Goal: Task Accomplishment & Management: Manage account settings

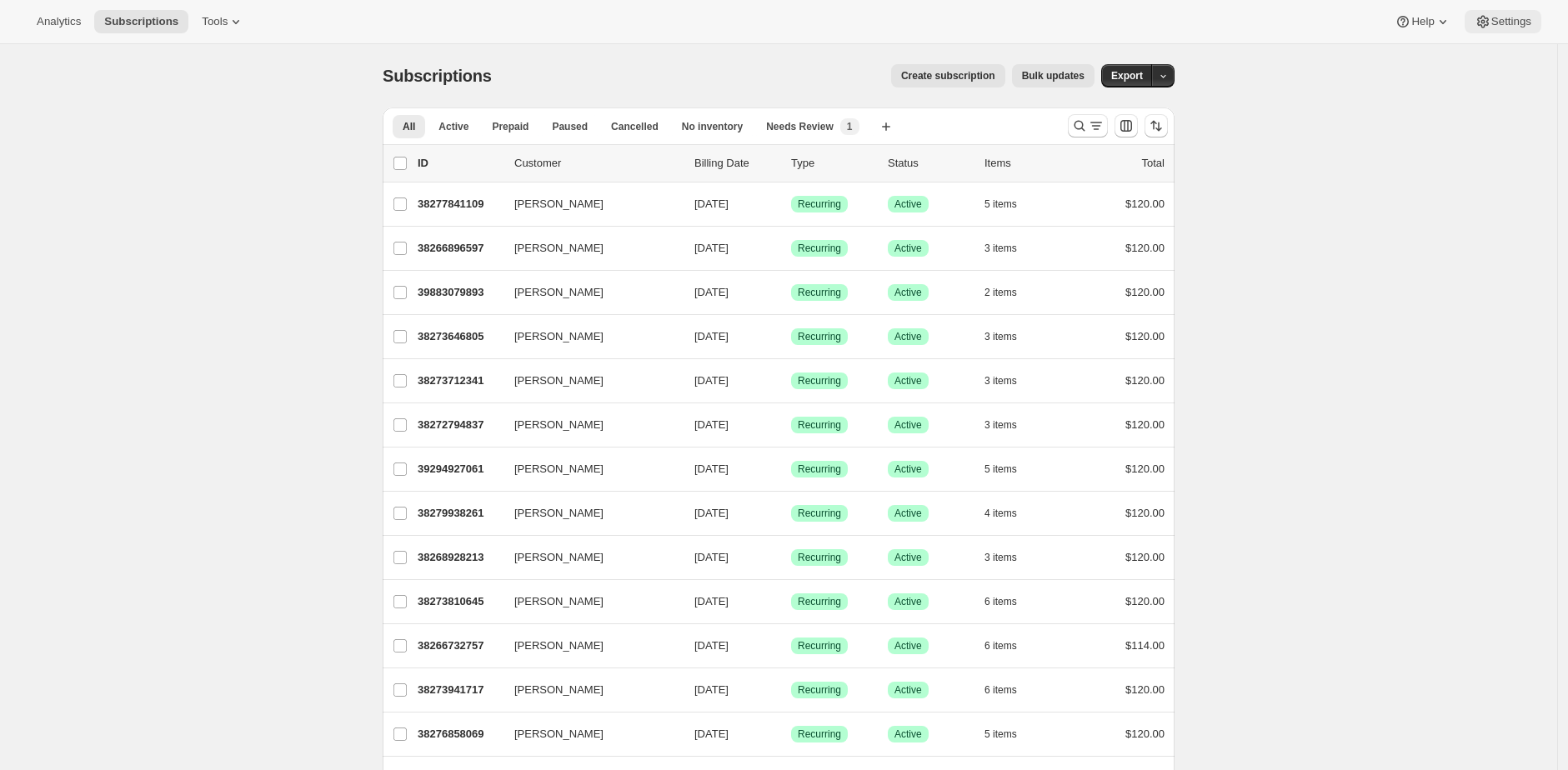
click at [1492, 27] on span "Settings" at bounding box center [1511, 21] width 40 height 13
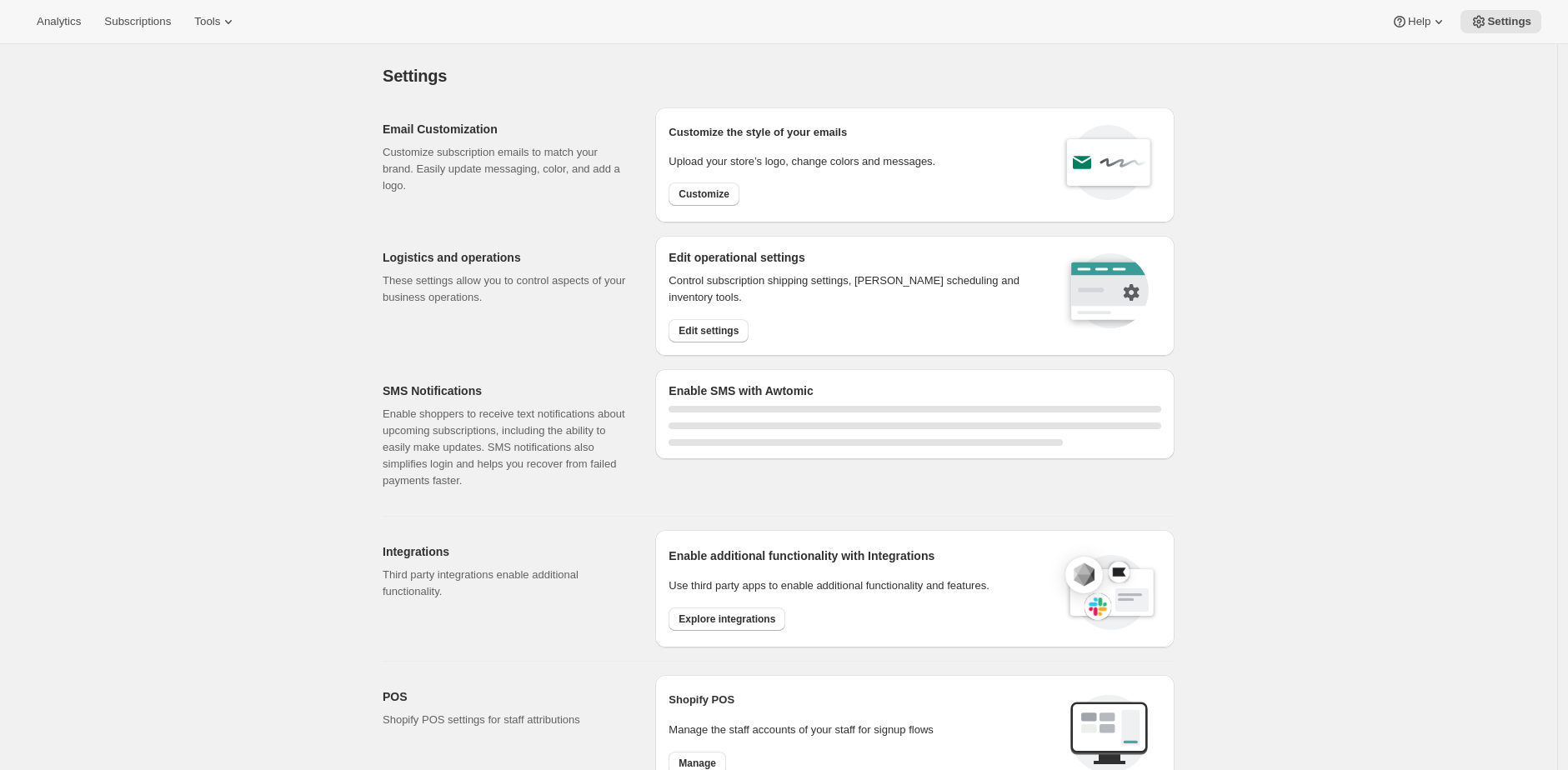
select select "20:00"
select select "09:00"
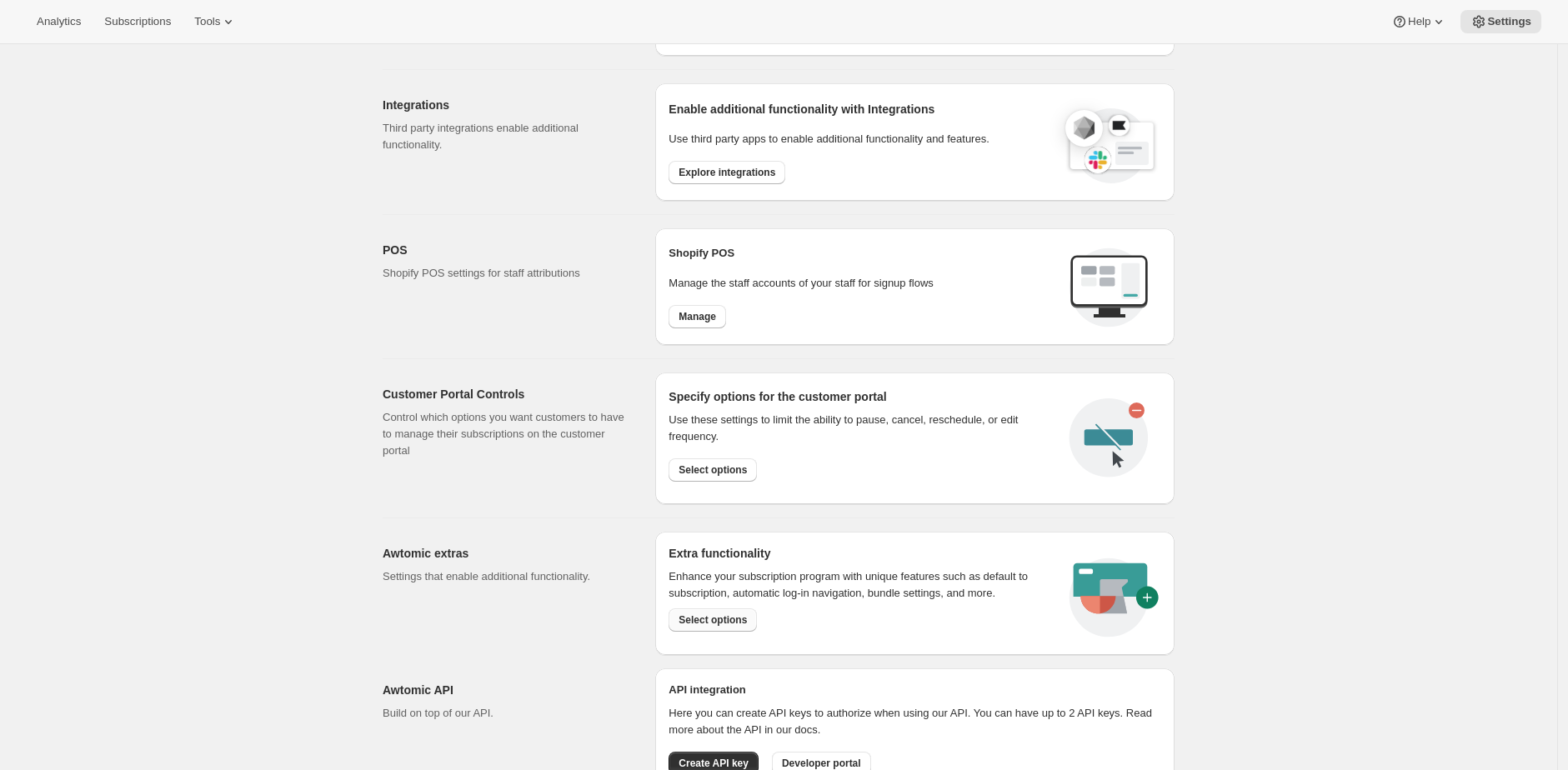
scroll to position [620, 0]
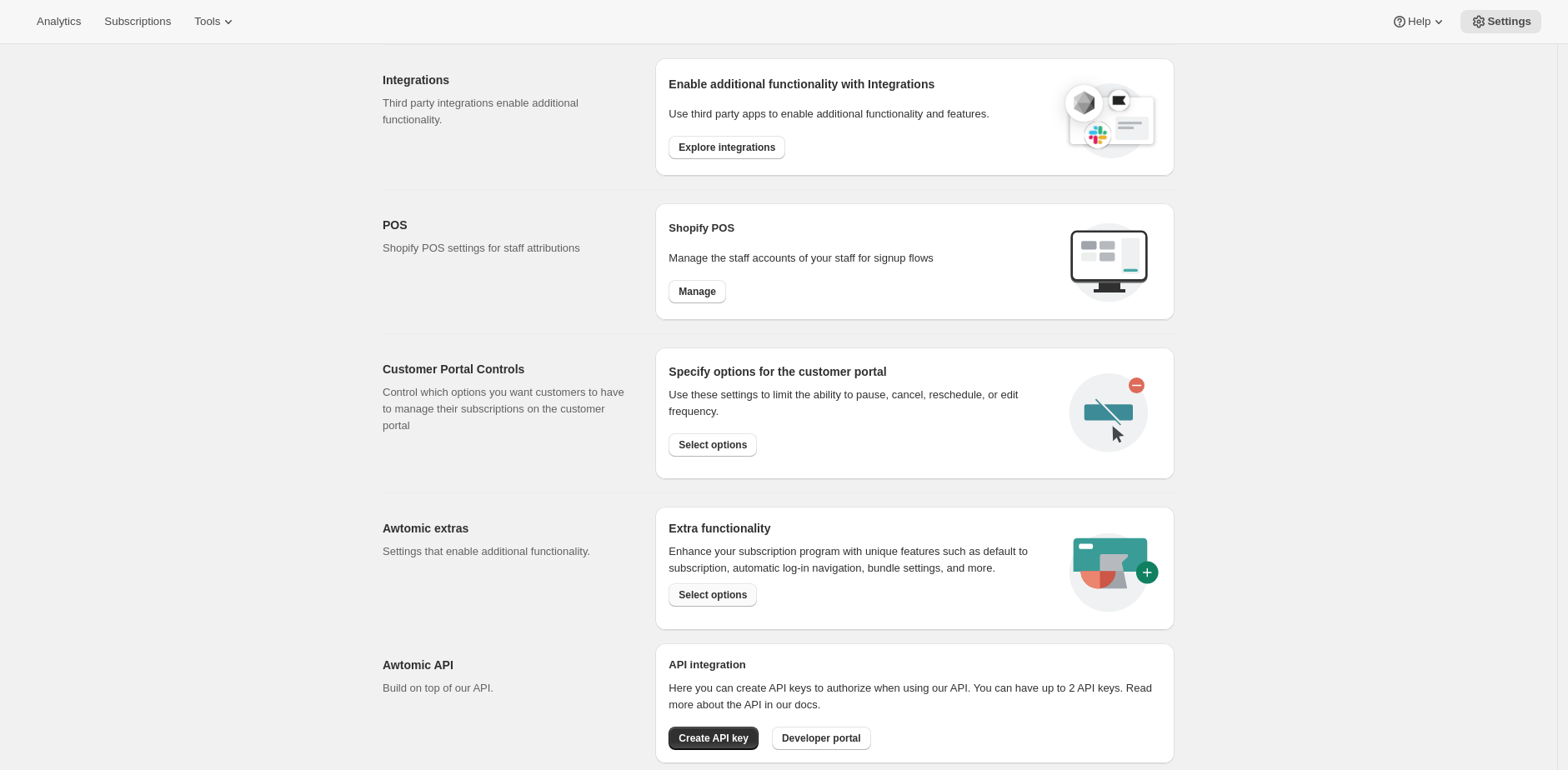
click at [740, 581] on div "Extra functionality Enhance your subscription program with unique features such…" at bounding box center [858, 563] width 381 height 87
click at [736, 596] on span "Select options" at bounding box center [712, 594] width 68 height 13
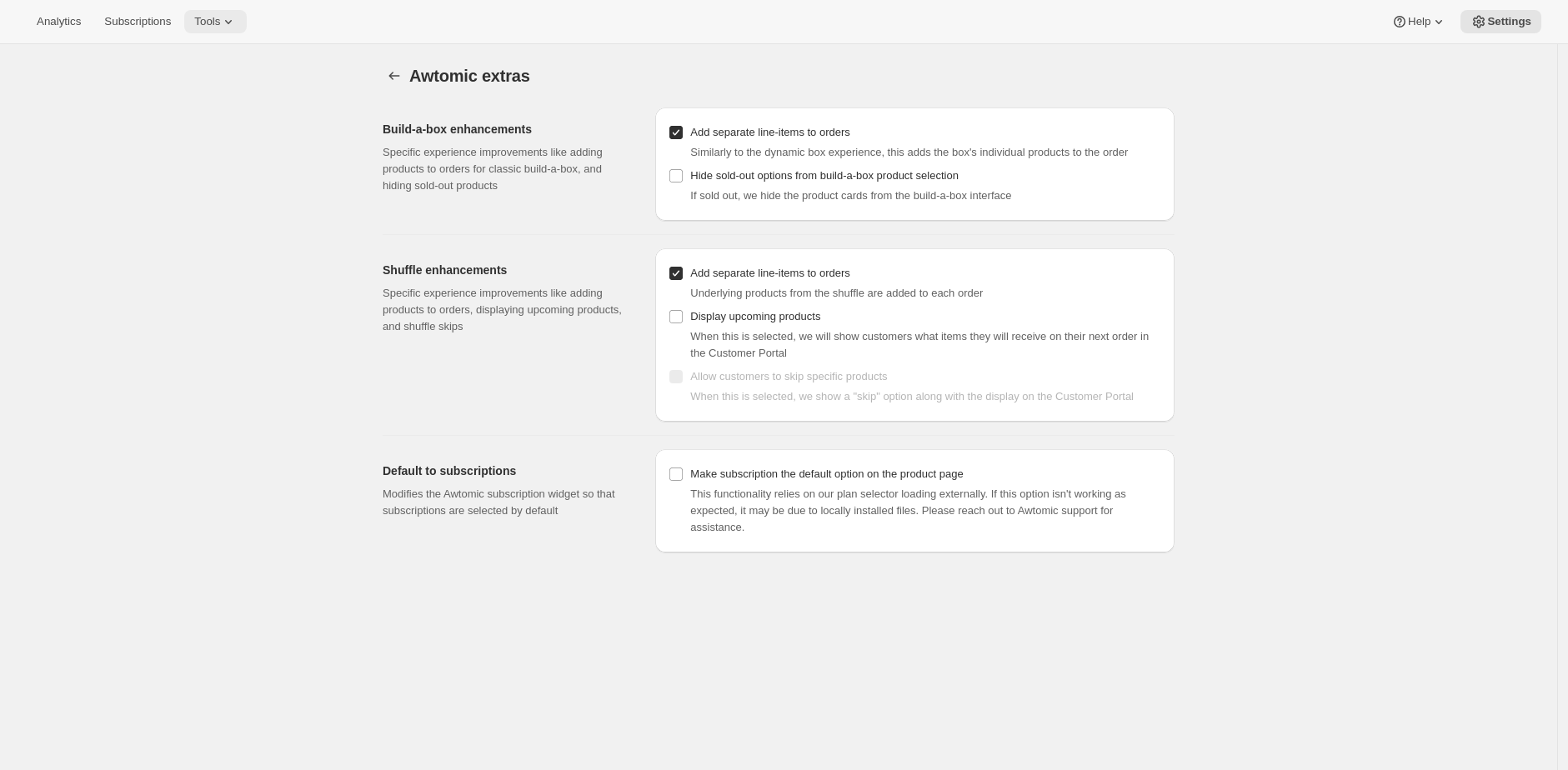
click at [234, 26] on icon at bounding box center [228, 21] width 17 height 17
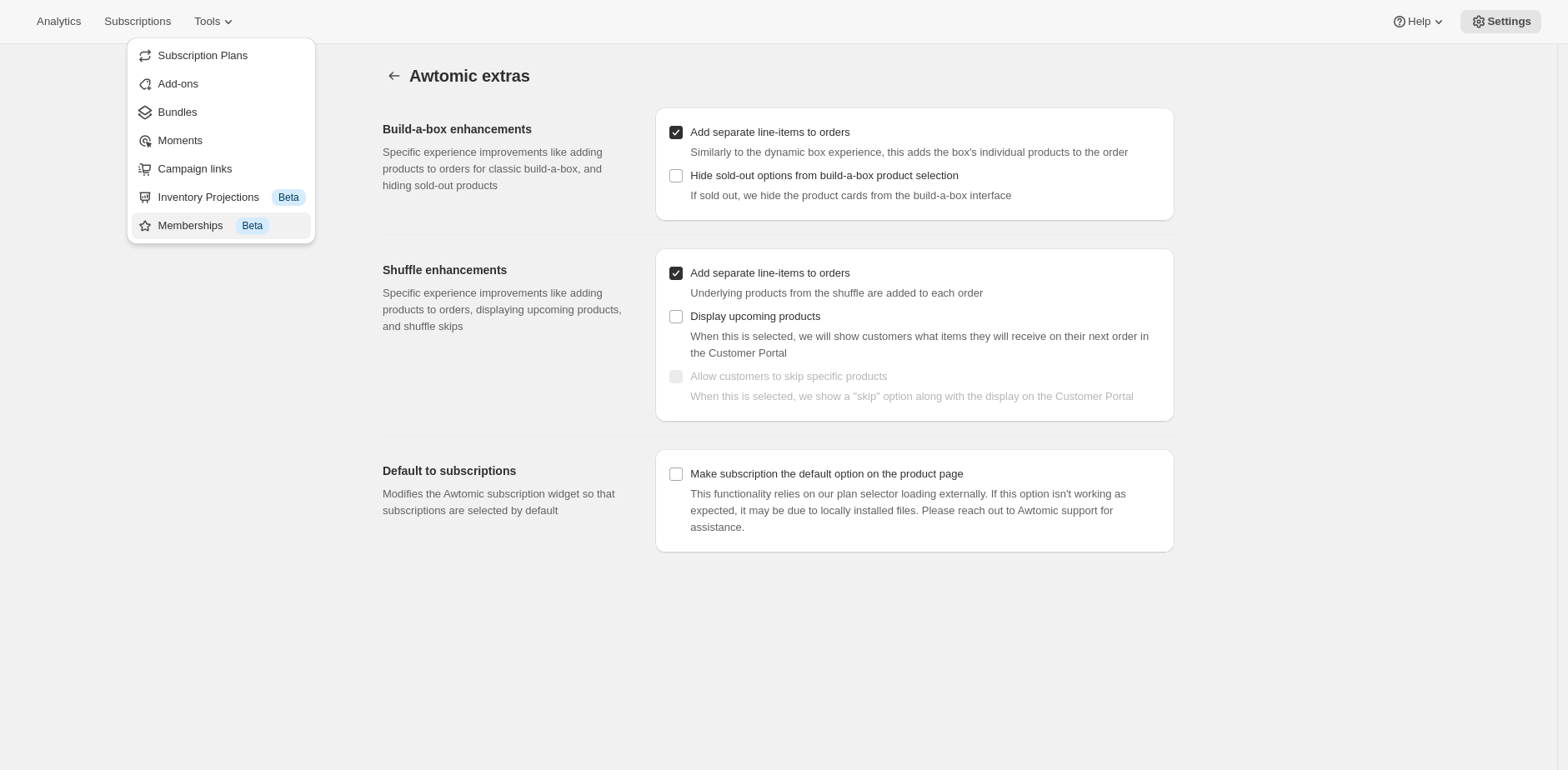
click at [236, 225] on div "Memberships Info Beta" at bounding box center [232, 226] width 148 height 17
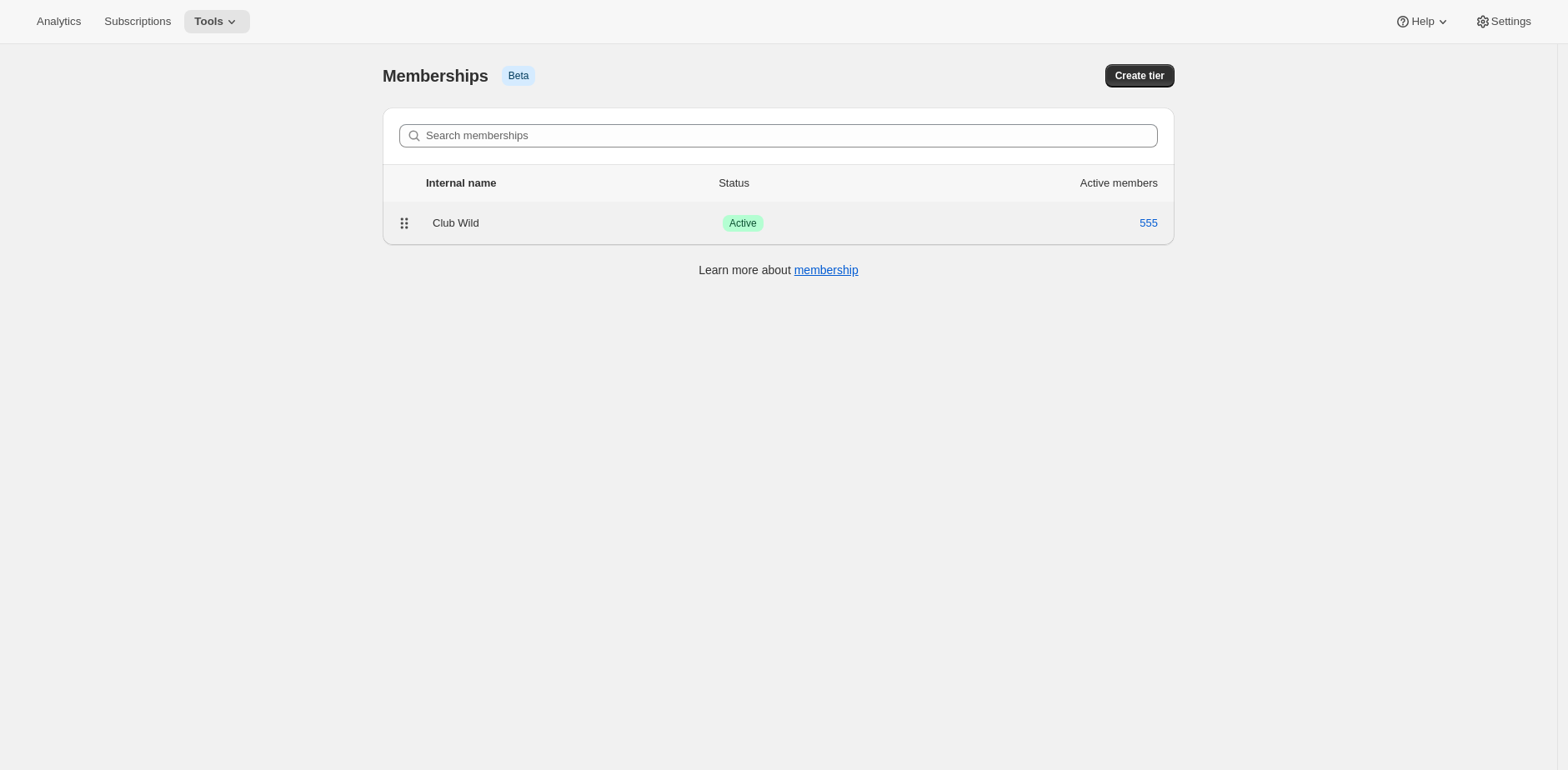
click at [514, 230] on div "Club Wild" at bounding box center [577, 223] width 290 height 17
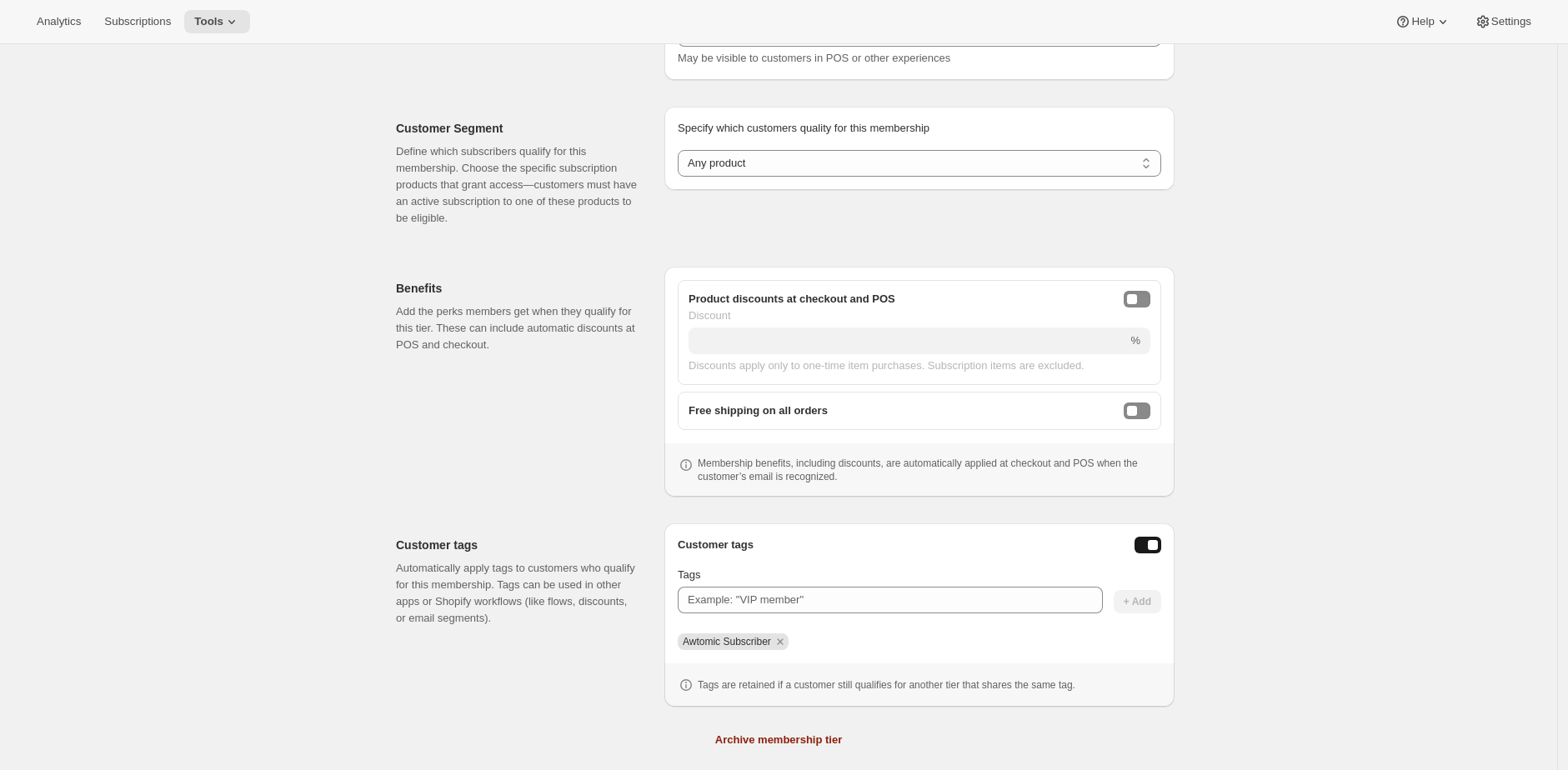
scroll to position [234, 0]
click at [304, 262] on div "[object Object]. This page is ready Club Wild Success Active Club Wild Status M…" at bounding box center [778, 306] width 1557 height 991
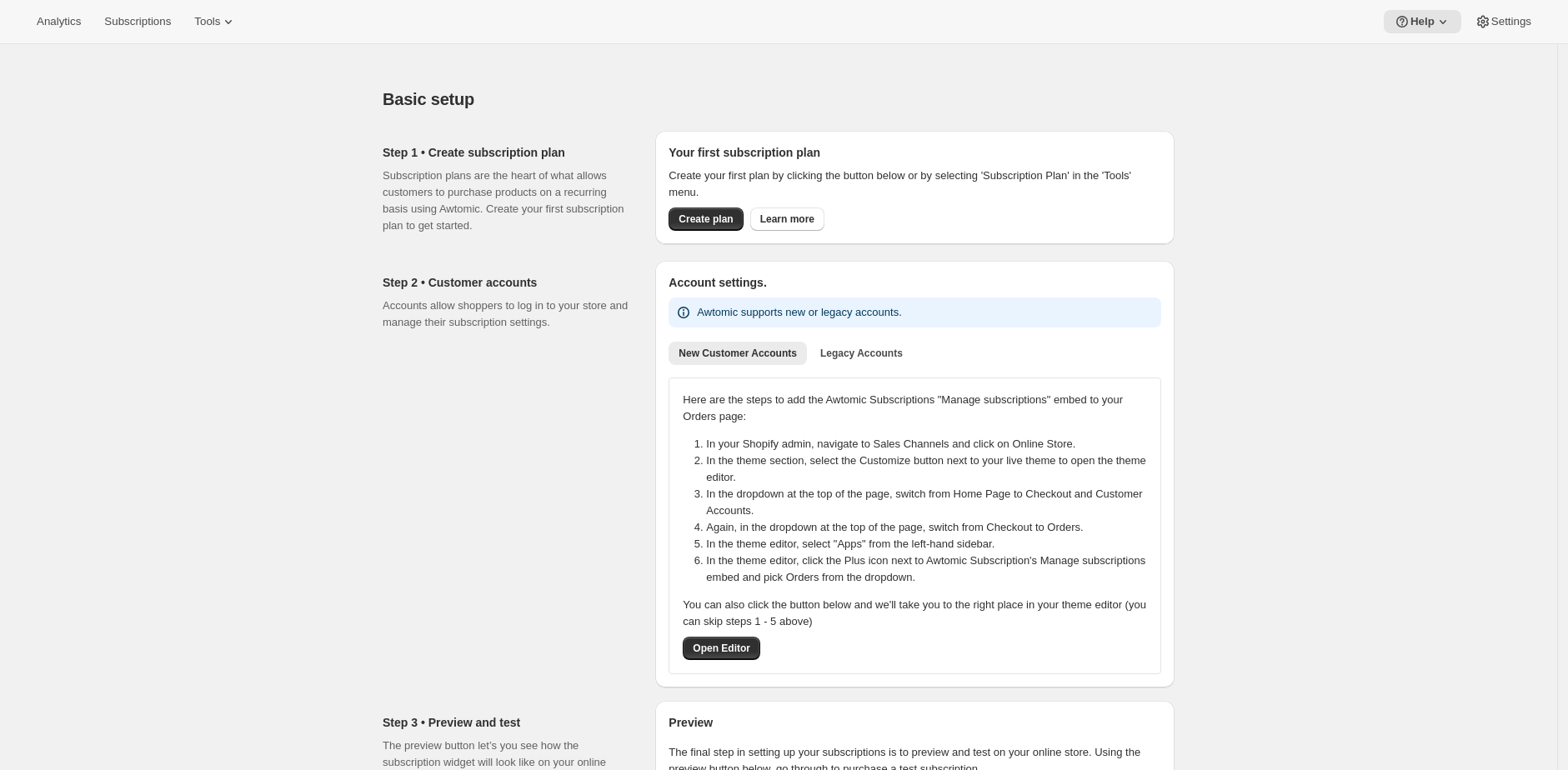
drag, startPoint x: 318, startPoint y: 457, endPoint x: 306, endPoint y: 476, distance: 22.5
click at [317, 460] on div "Basic setup. This page is ready Basic setup Step 1 • Create subscription plan S…" at bounding box center [778, 771] width 1557 height 1454
click at [237, 273] on div "Basic setup. This page is ready Basic setup Step 1 • Create subscription plan S…" at bounding box center [778, 771] width 1557 height 1454
click at [221, 375] on div "Basic setup. This page is ready Basic setup Step 1 • Create subscription plan S…" at bounding box center [778, 771] width 1557 height 1454
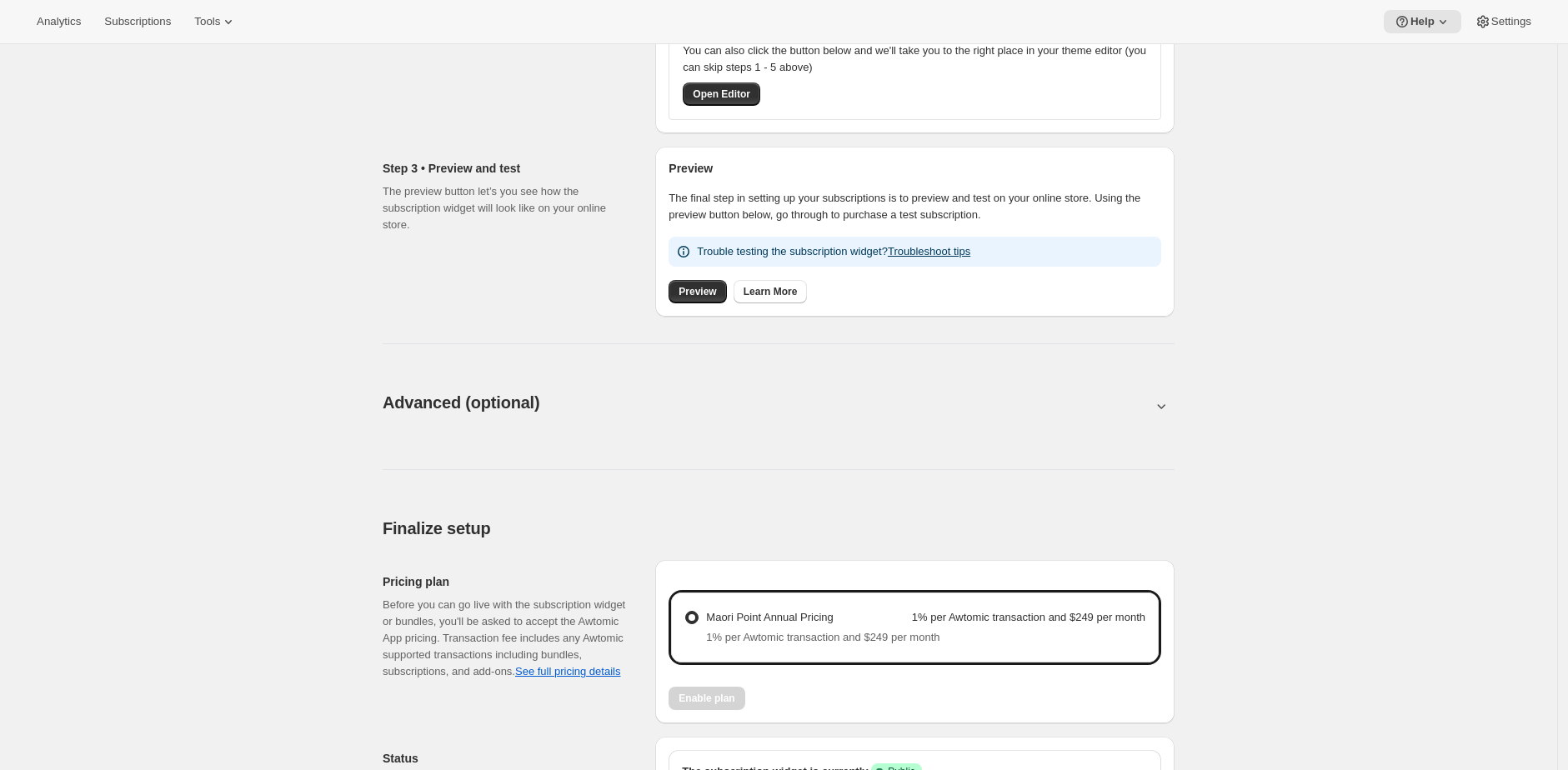
scroll to position [727, 0]
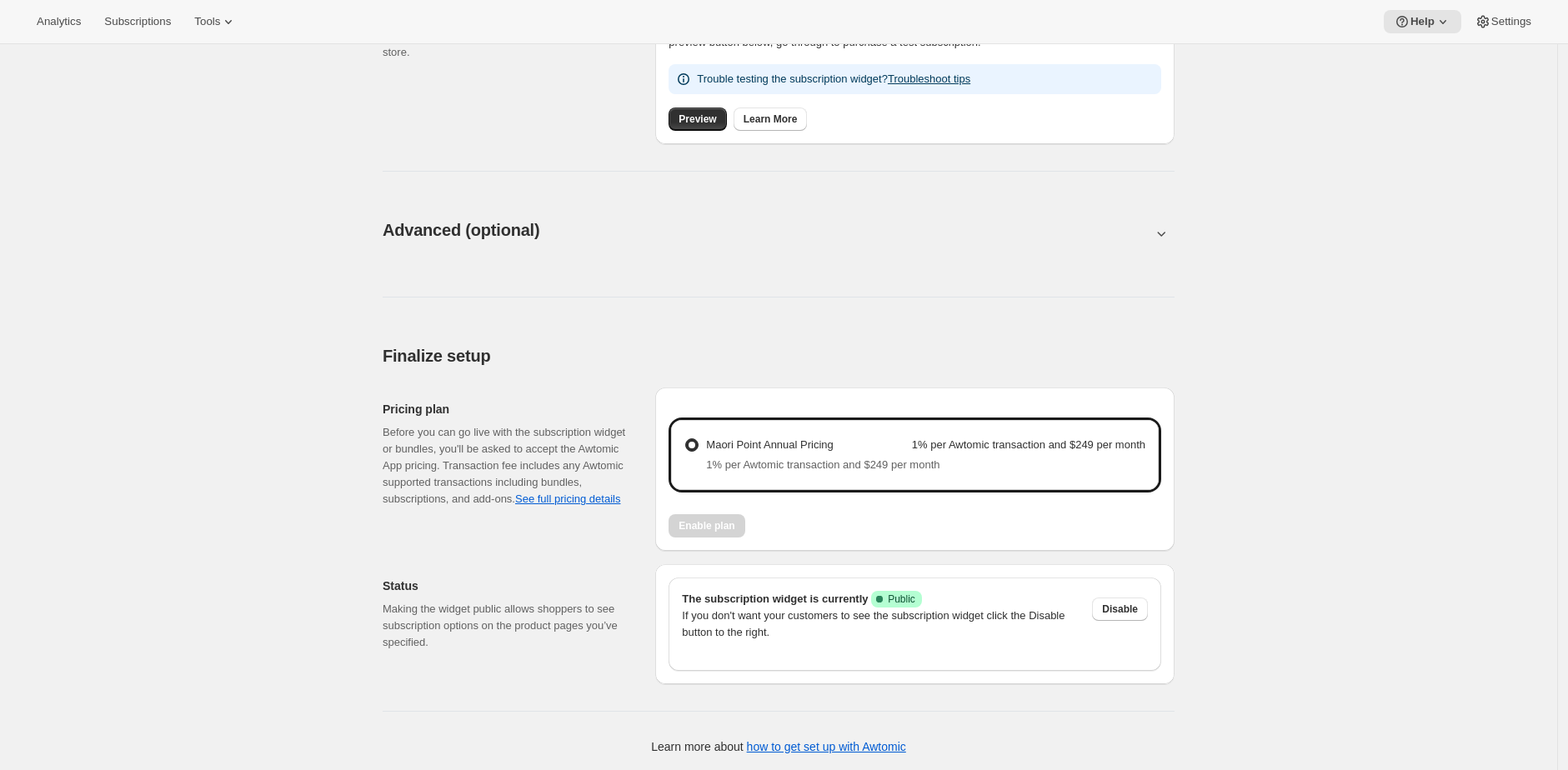
click at [1280, 569] on div "Basic setup. This page is ready Basic setup Step 1 • Create subscription plan S…" at bounding box center [778, 45] width 1557 height 1454
click at [1139, 360] on div "Finalize setup" at bounding box center [778, 355] width 792 height 24
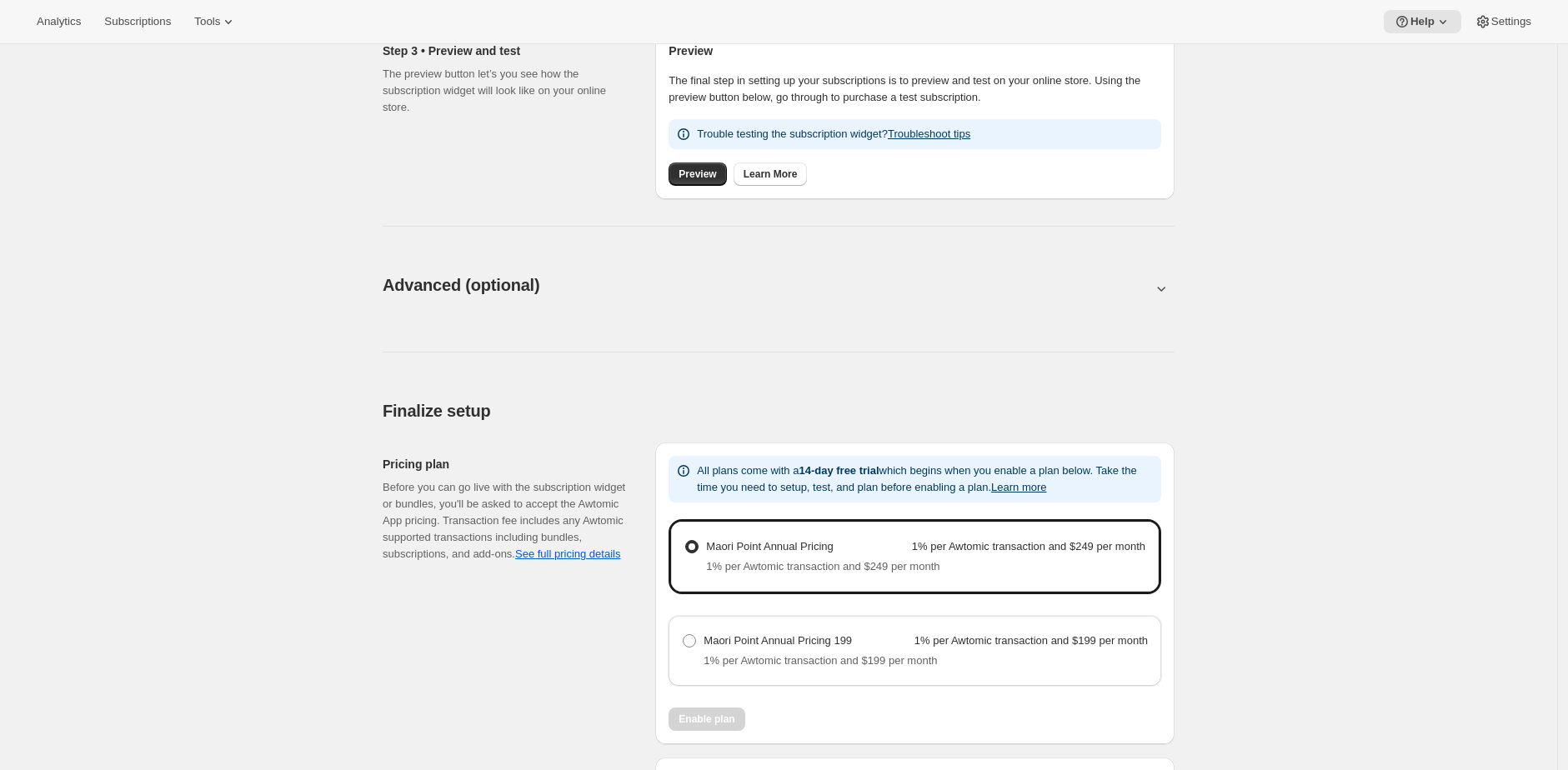
scroll to position [864, 0]
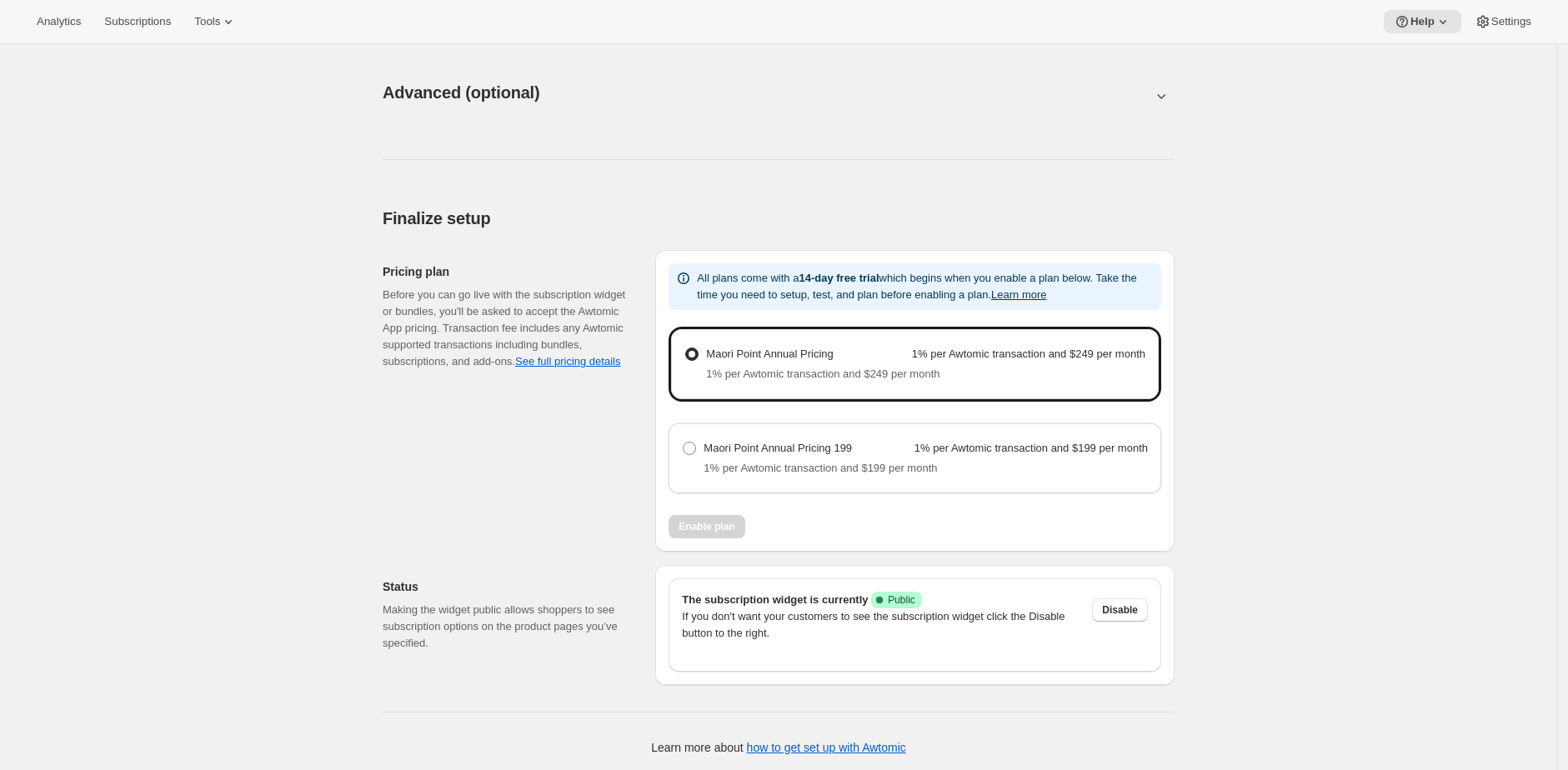
click at [958, 442] on strong "1% per Awtomic transaction and $199 per month" at bounding box center [1031, 448] width 234 height 12
click at [683, 442] on 199 "Maori Point Annual Pricing 199 1% per Awtomic transaction and $199 per month" at bounding box center [682, 442] width 1 height 1
radio 199 "true"
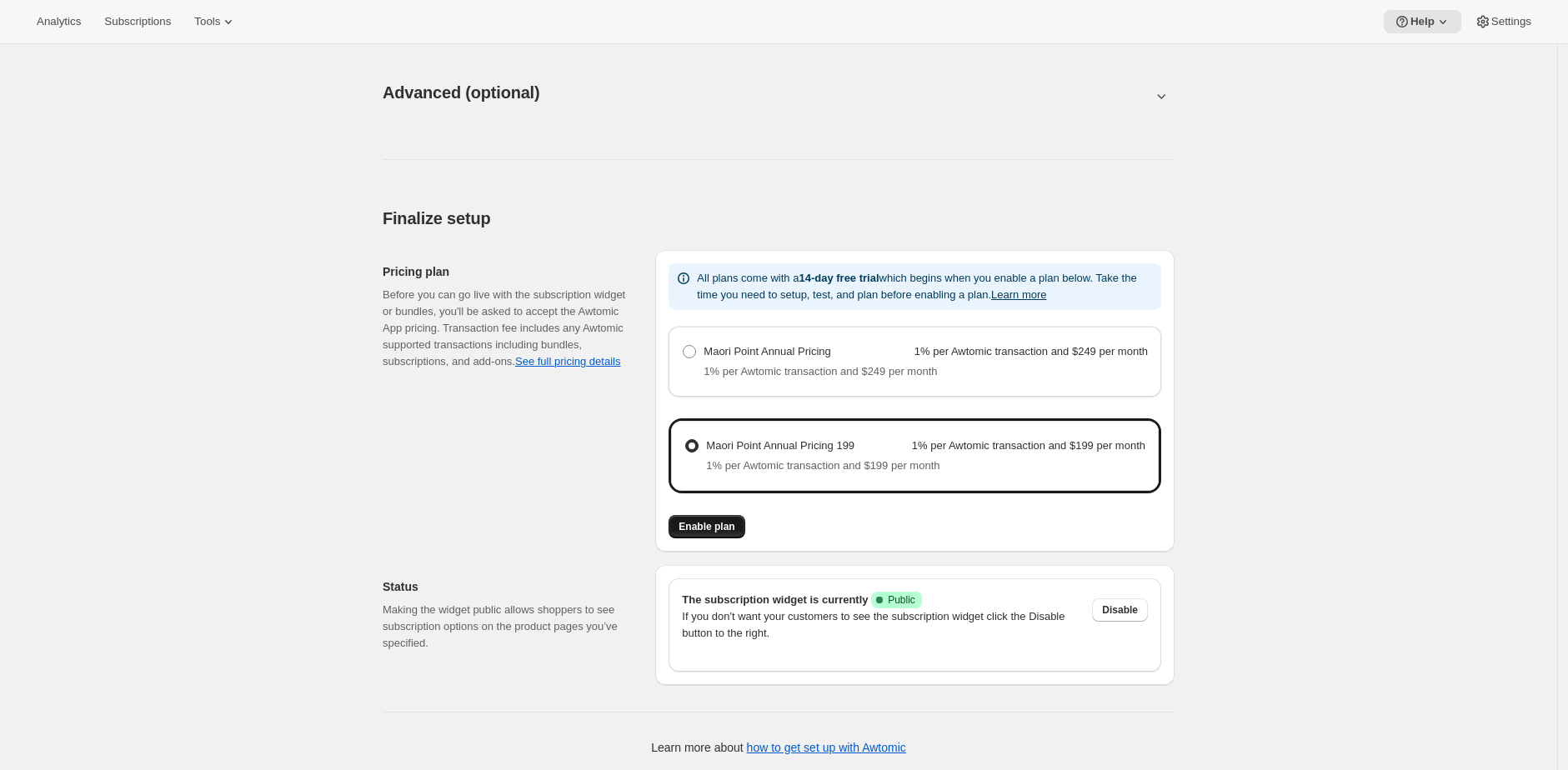
click at [718, 532] on button "Enable plan" at bounding box center [706, 527] width 76 height 24
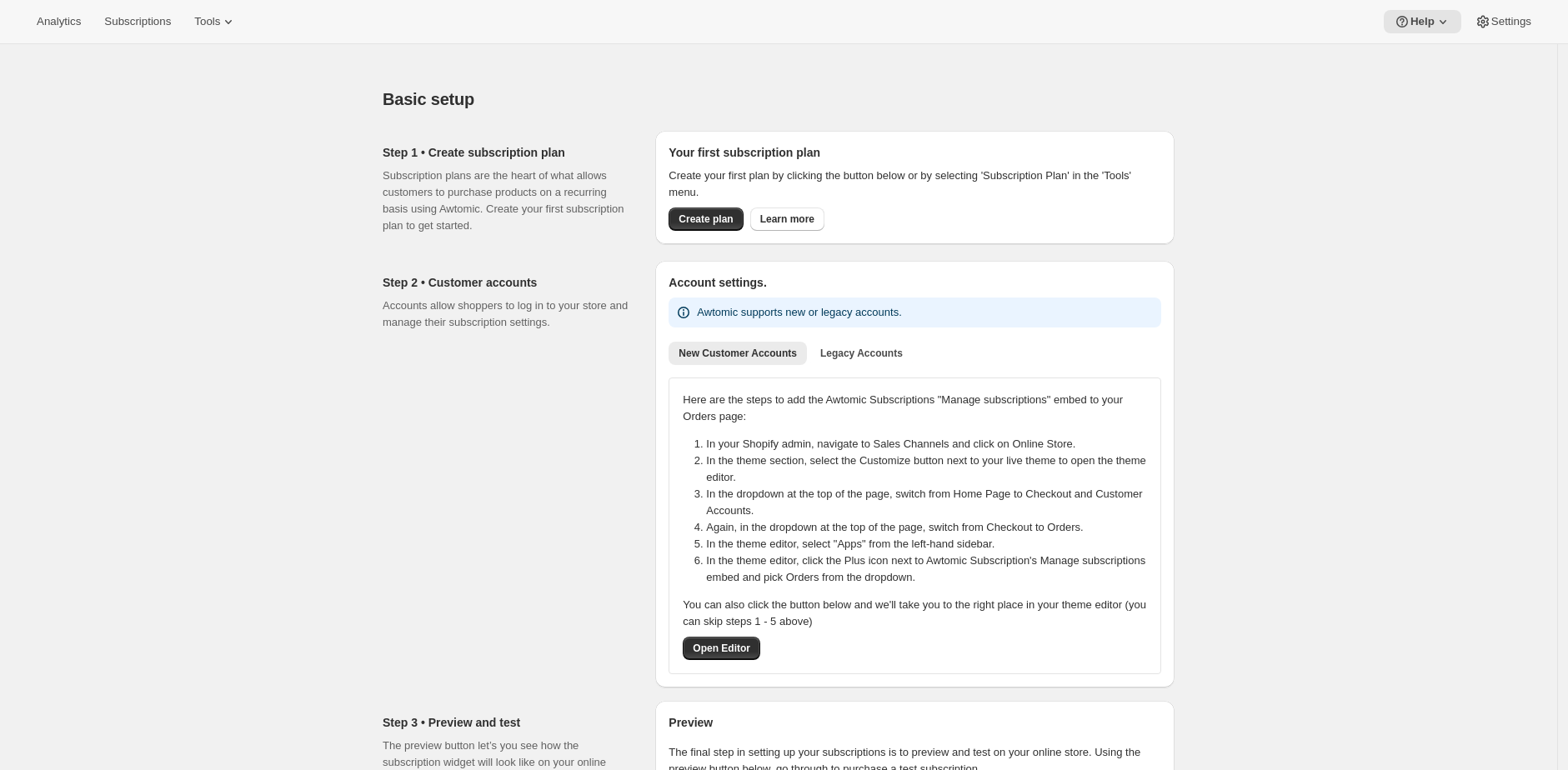
scroll to position [714, 0]
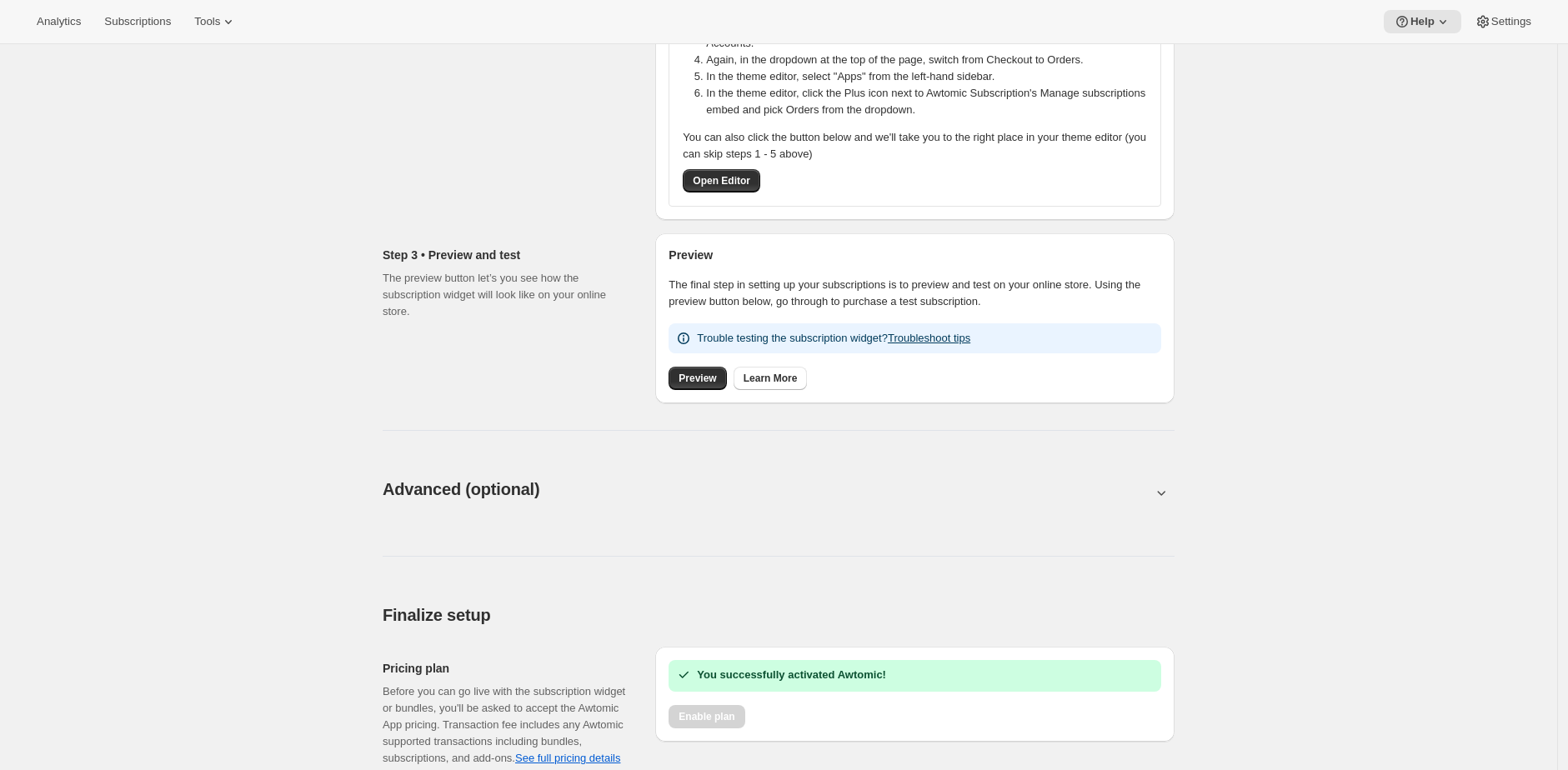
scroll to position [714, 0]
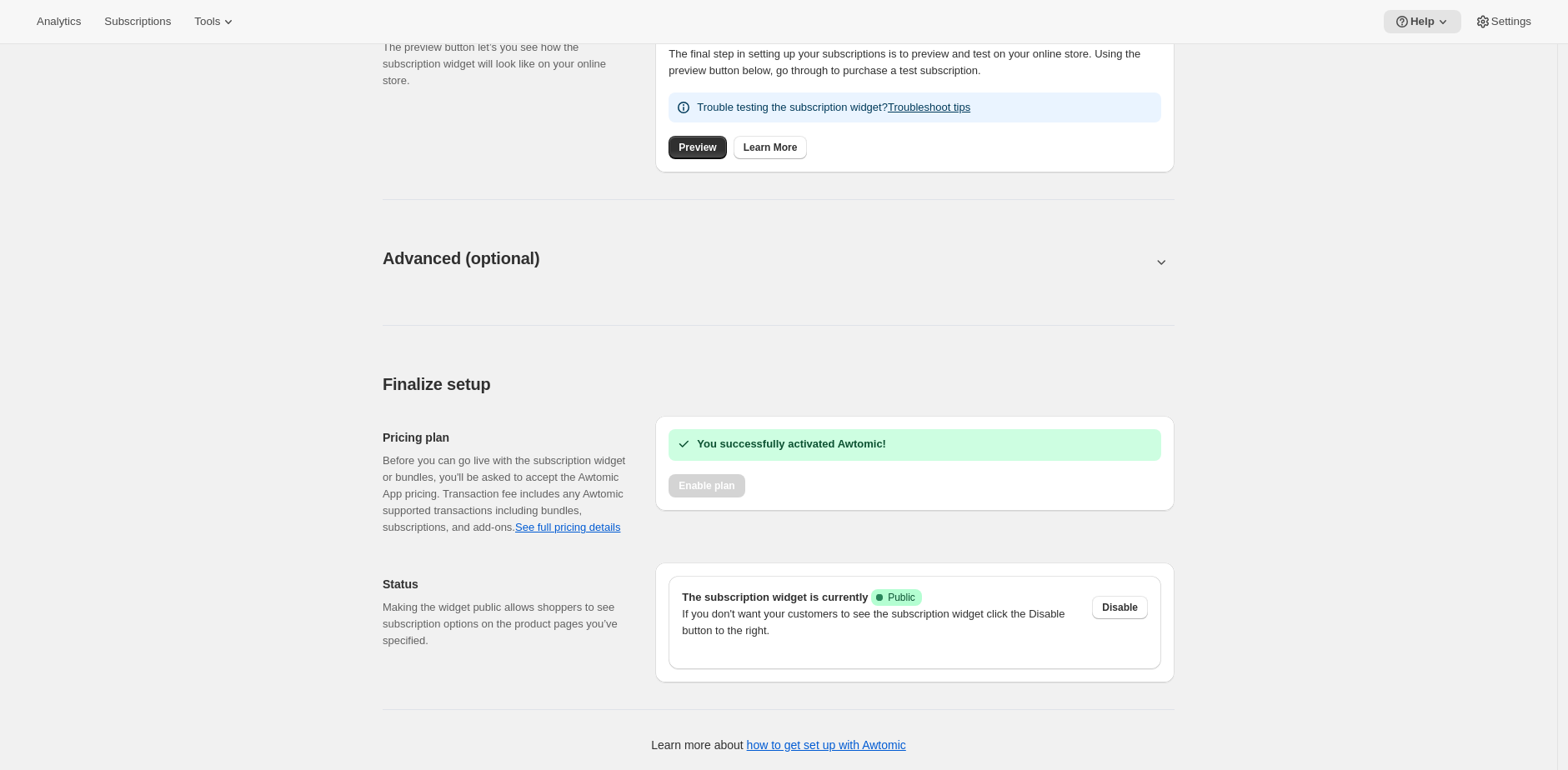
click at [868, 416] on div "You successfully activated Awtomic! Enable plan" at bounding box center [914, 463] width 519 height 95
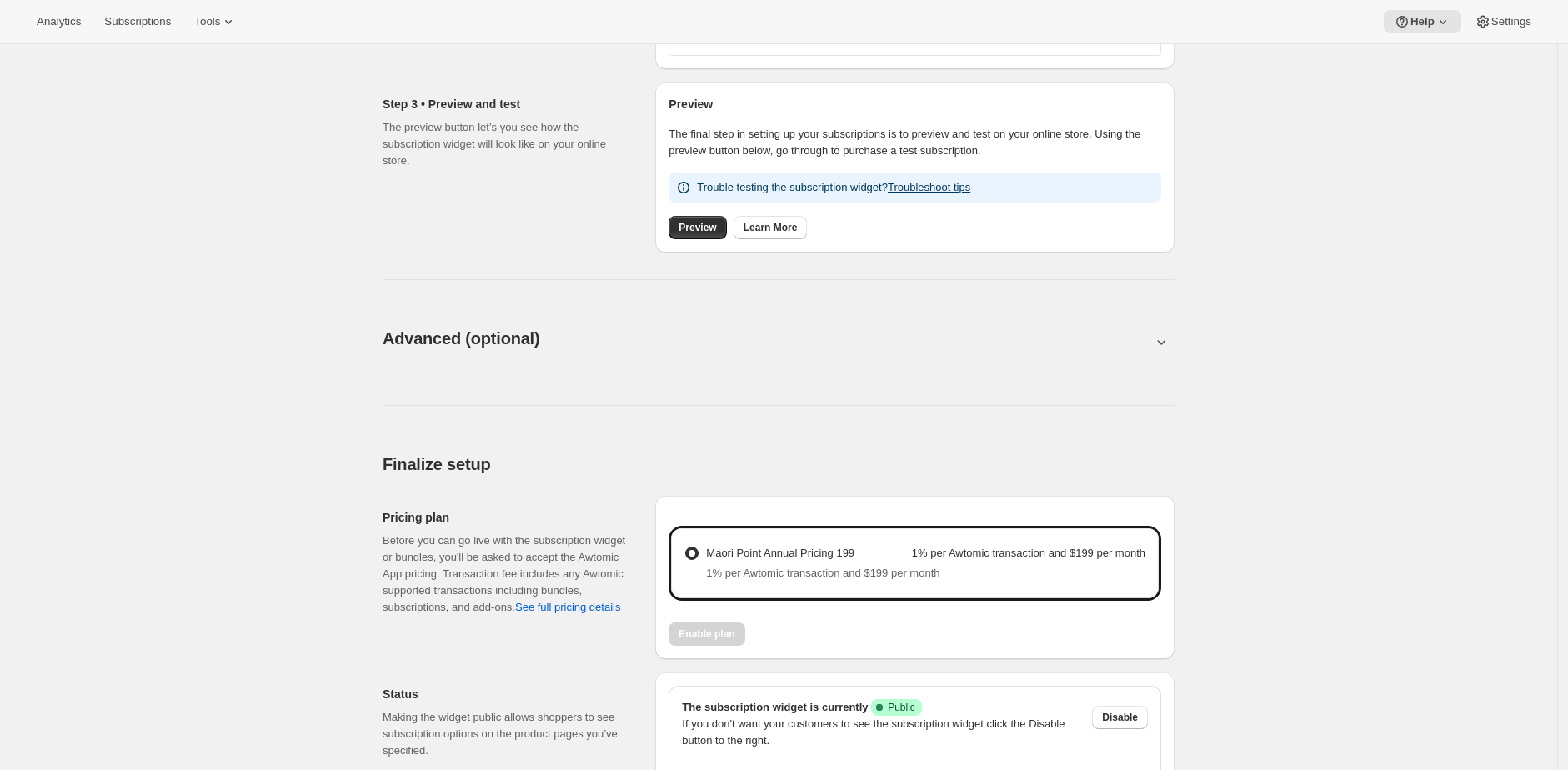
scroll to position [727, 0]
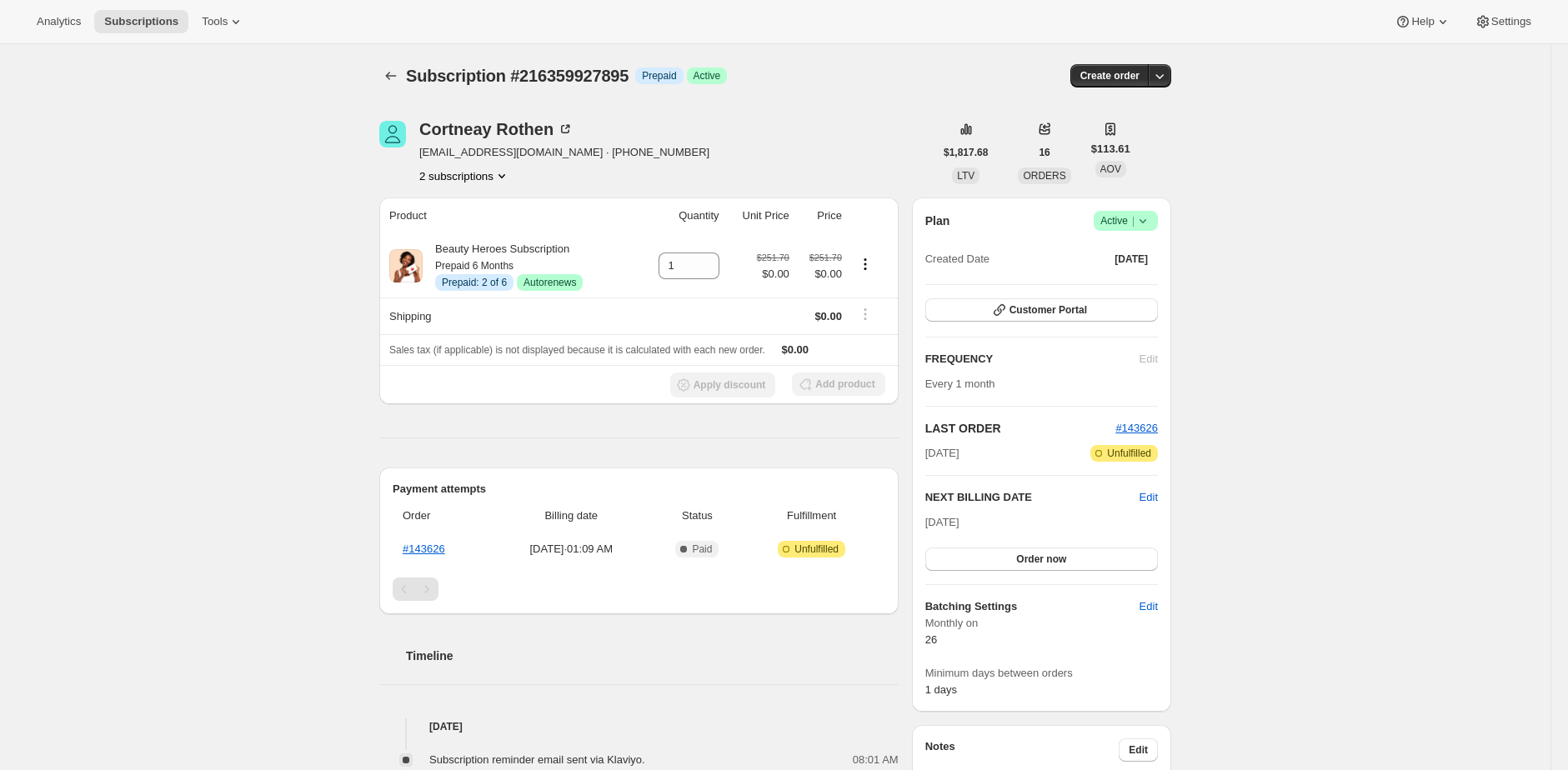
click at [279, 169] on div "Subscription #216359927895. This page is ready Subscription #216359927895 Info …" at bounding box center [775, 658] width 1550 height 1228
click at [1008, 308] on icon "button" at bounding box center [998, 310] width 17 height 17
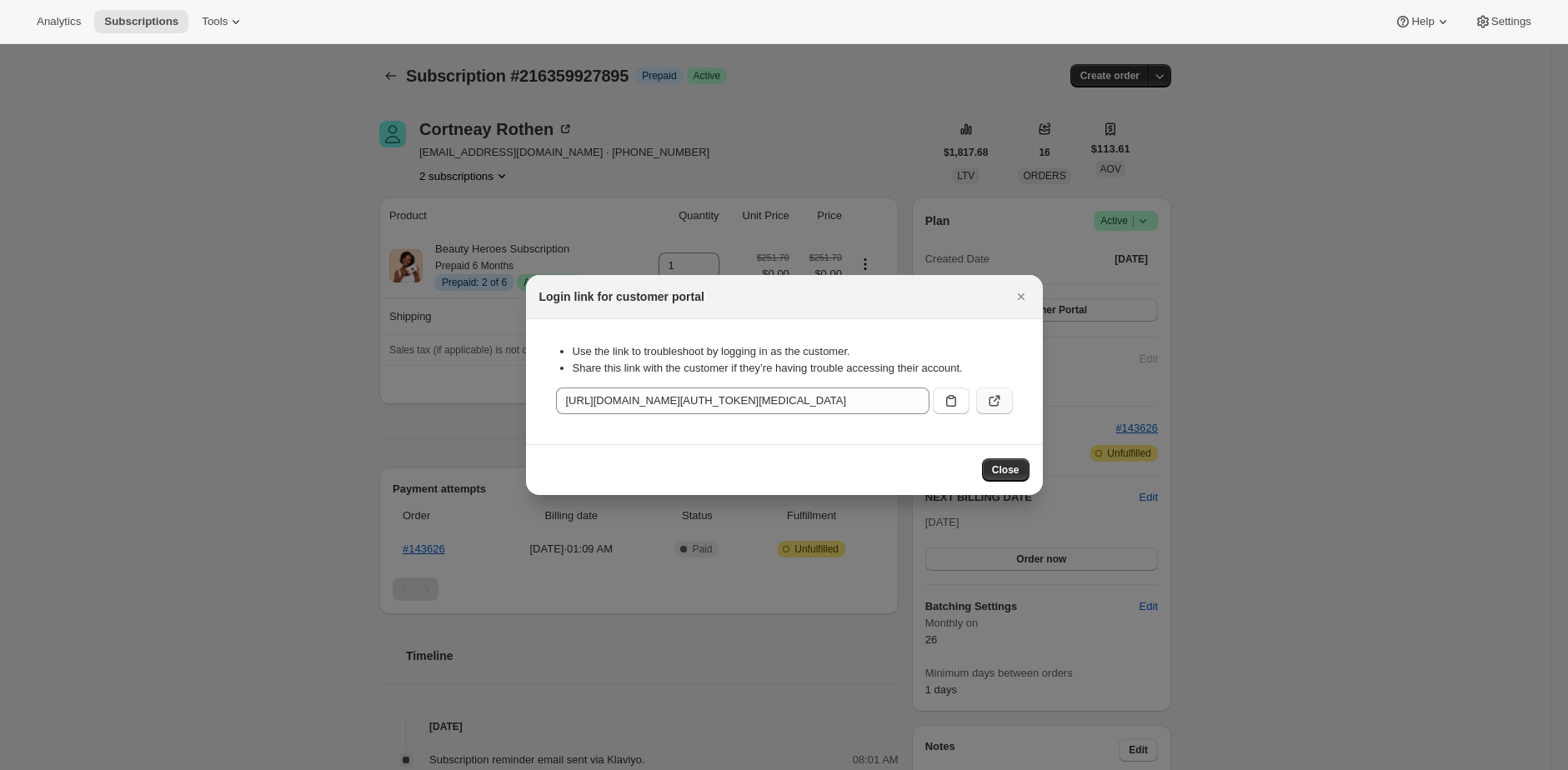
click at [988, 397] on icon ":r1h:" at bounding box center [994, 401] width 17 height 17
click at [399, 166] on div at bounding box center [784, 385] width 1568 height 770
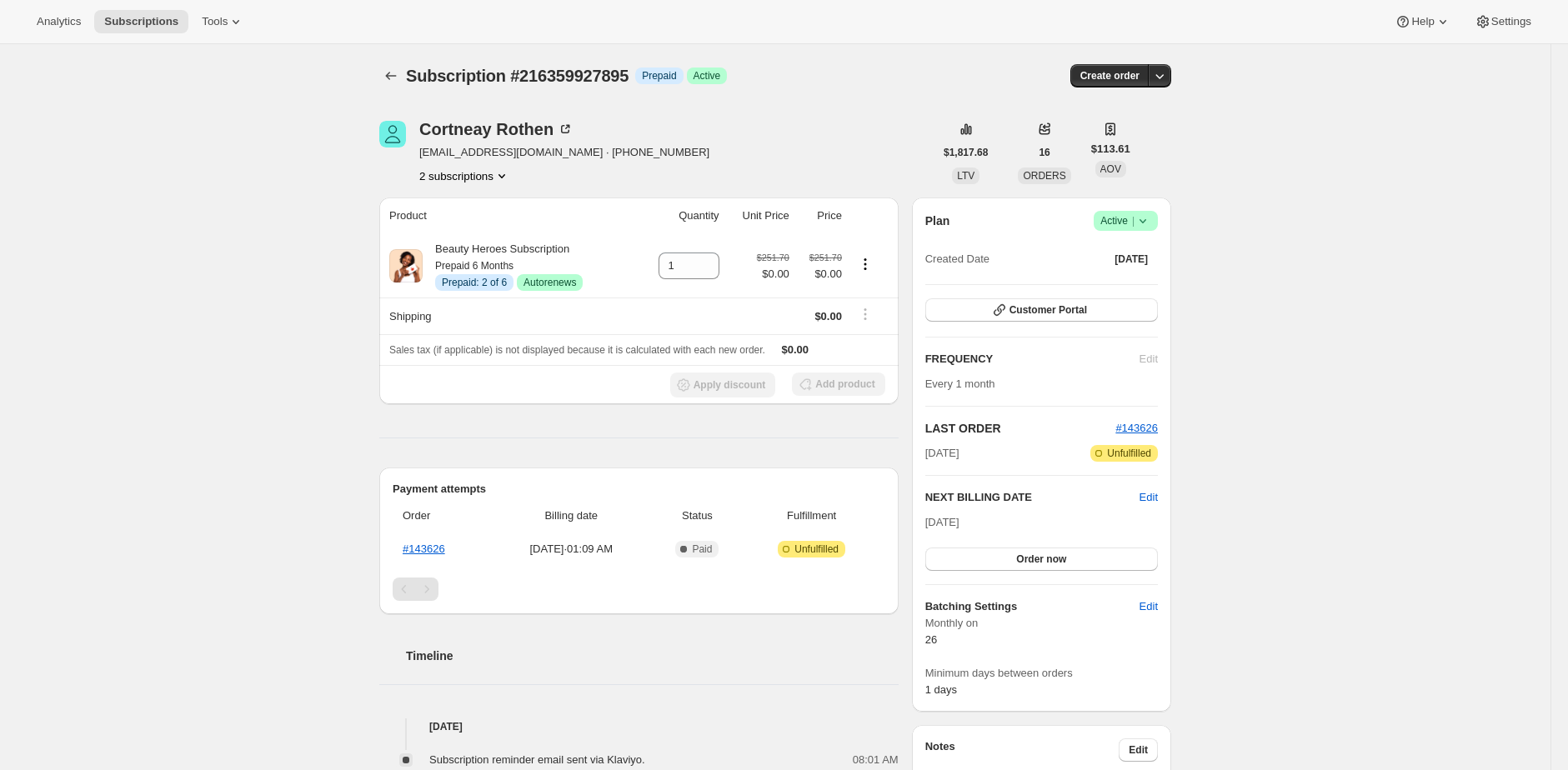
click at [472, 179] on button "2 subscriptions" at bounding box center [465, 175] width 91 height 17
click at [296, 150] on div "Subscription #216359927895. This page is ready Subscription #216359927895 Info …" at bounding box center [775, 658] width 1550 height 1228
click at [1067, 313] on span "Customer Portal" at bounding box center [1047, 310] width 78 height 13
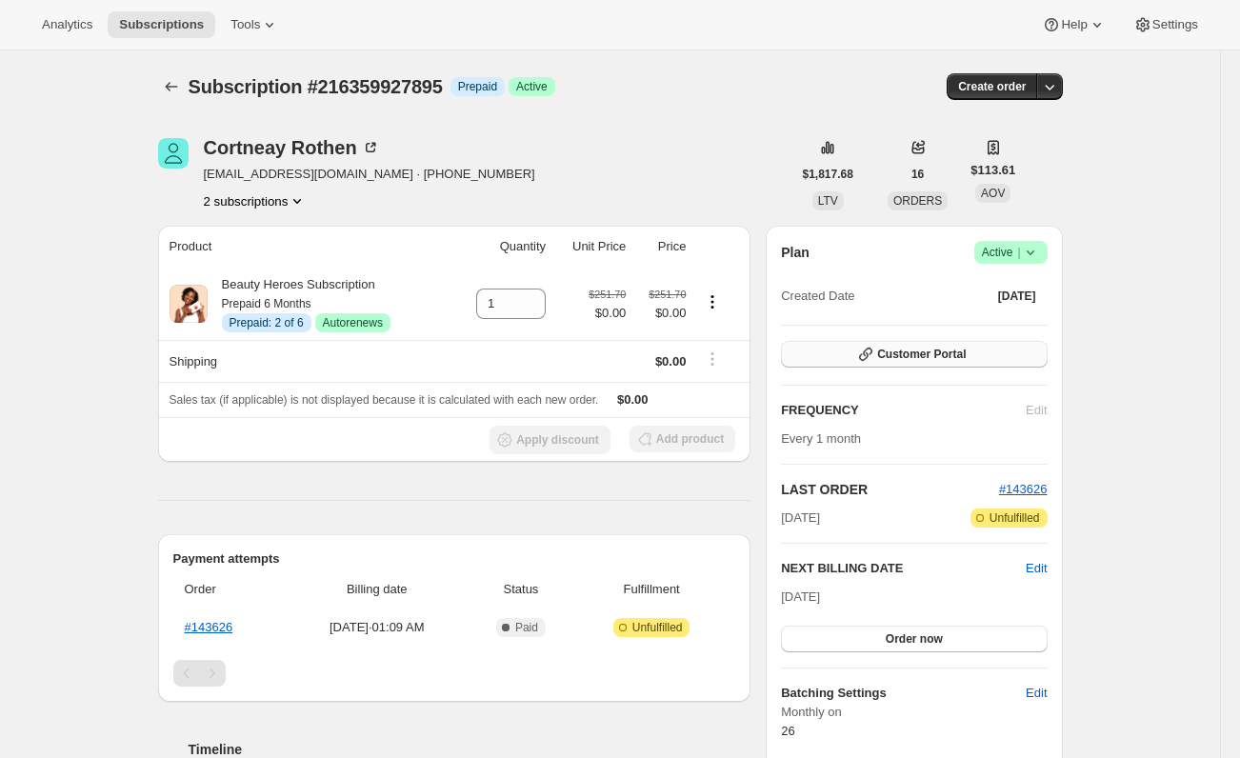
click at [966, 356] on span "Customer Portal" at bounding box center [921, 354] width 89 height 15
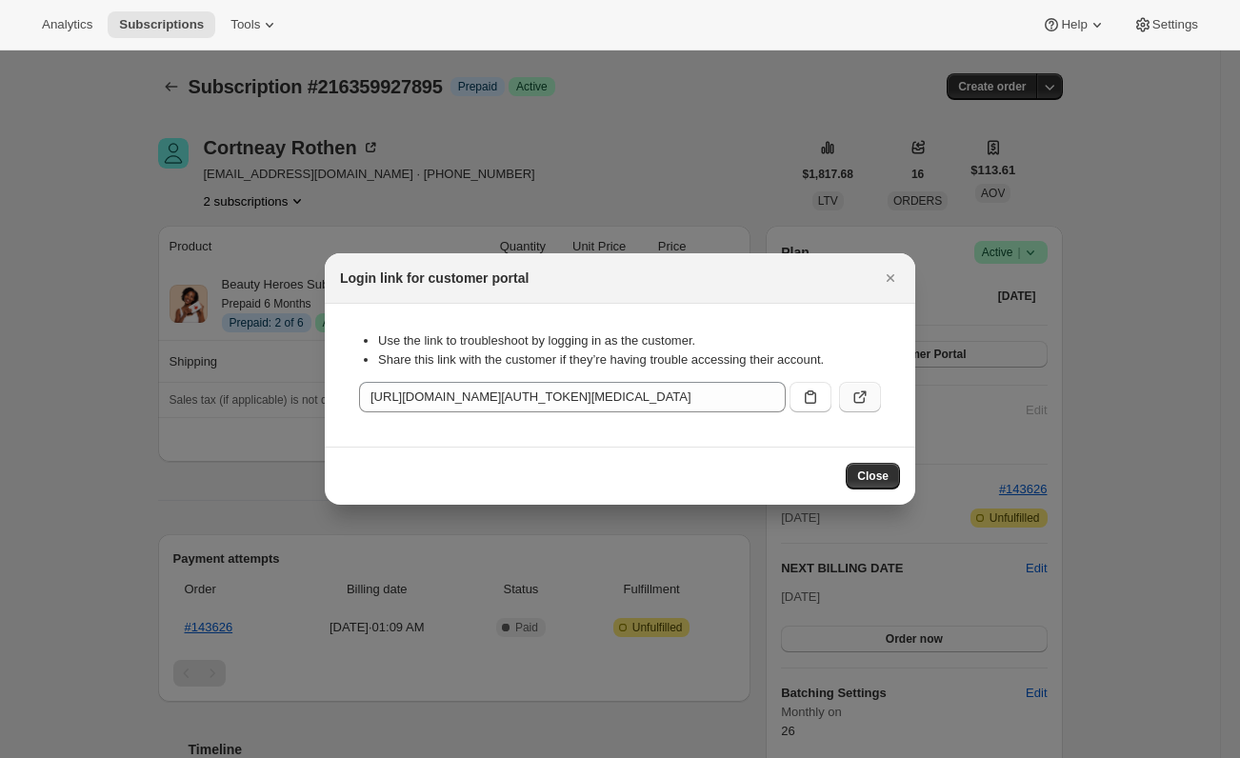
click at [864, 405] on icon ":r1h:" at bounding box center [860, 397] width 19 height 19
click at [811, 404] on icon ":r1h:" at bounding box center [810, 397] width 11 height 13
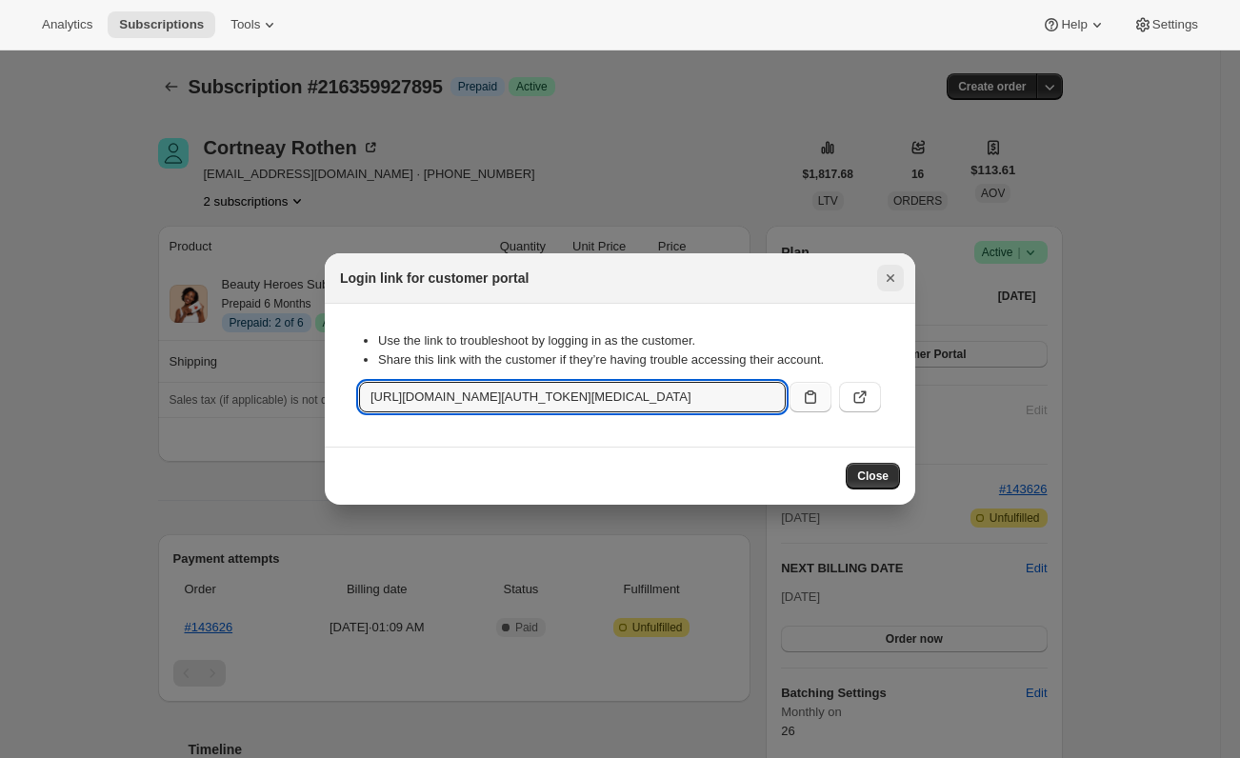
click at [885, 280] on icon "Close" at bounding box center [890, 278] width 19 height 19
